Goal: Obtain resource: Download file/media

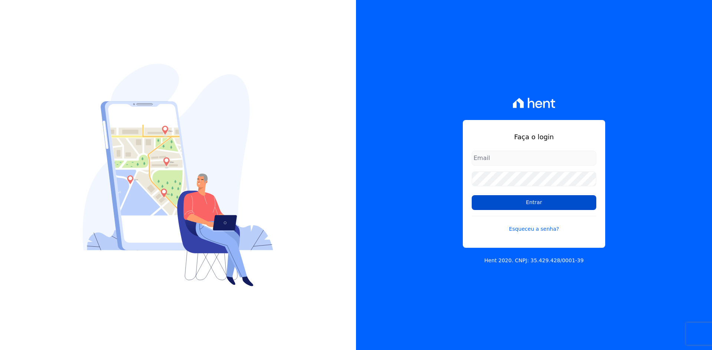
type input "contasareceber@deveck.com.br"
click at [537, 203] on input "Entrar" at bounding box center [534, 202] width 125 height 15
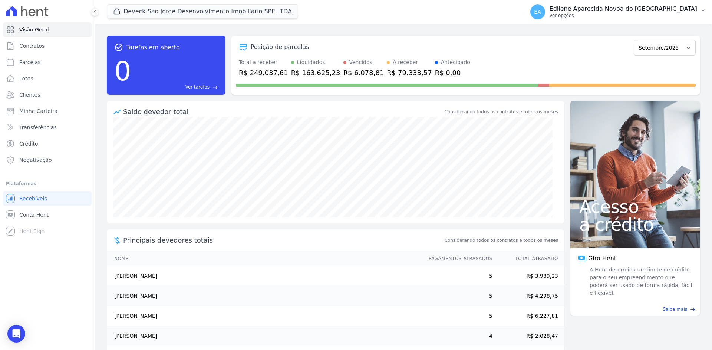
drag, startPoint x: 598, startPoint y: 15, endPoint x: 604, endPoint y: 16, distance: 6.0
click at [598, 15] on p "Ver opções" at bounding box center [624, 16] width 148 height 6
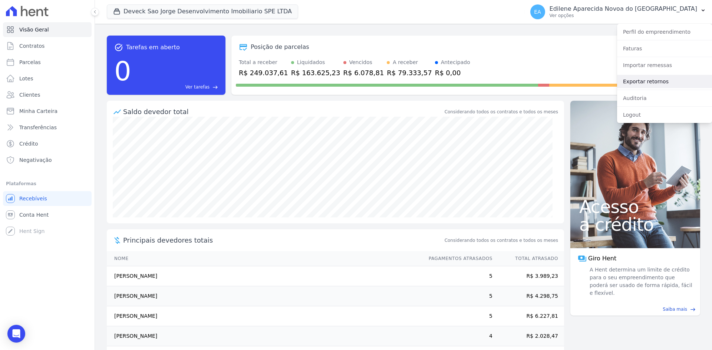
click at [643, 82] on link "Exportar retornos" at bounding box center [664, 81] width 95 height 13
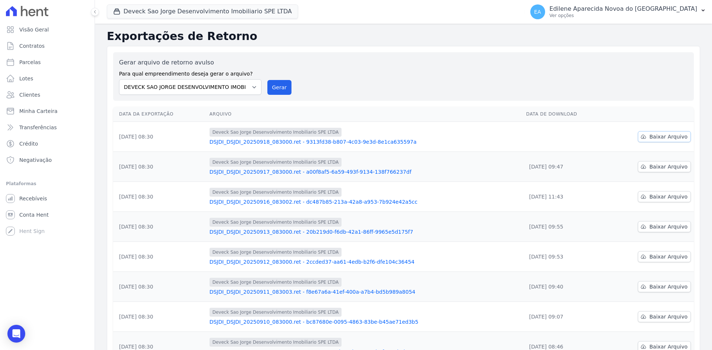
click at [663, 137] on span "Baixar Arquivo" at bounding box center [668, 136] width 38 height 7
